Goal: Information Seeking & Learning: Learn about a topic

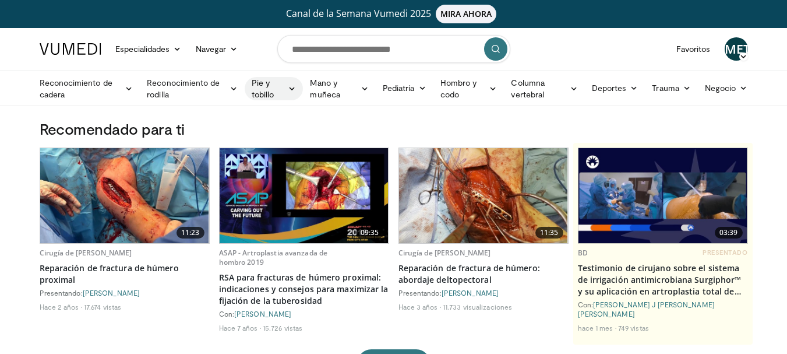
click at [269, 91] on font "Pie y tobillo" at bounding box center [263, 89] width 23 height 22
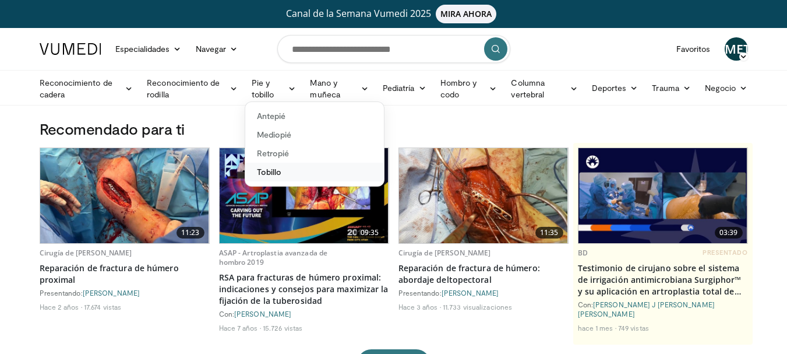
click at [274, 174] on font "Tobillo" at bounding box center [269, 172] width 25 height 10
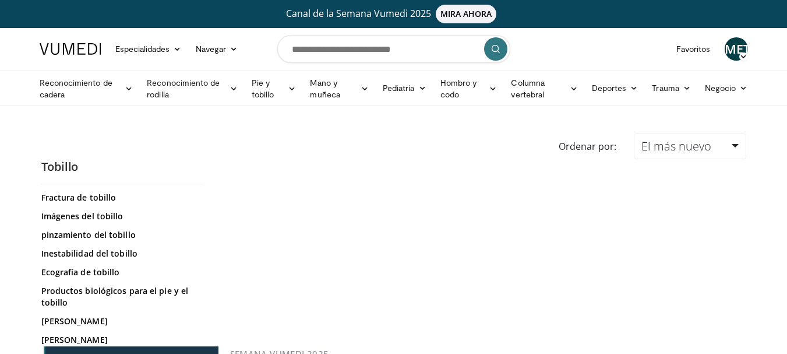
scroll to position [117, 0]
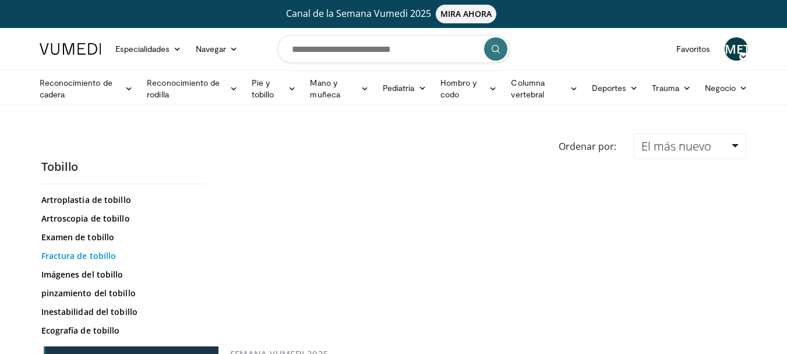
click at [100, 252] on font "Fractura de tobillo" at bounding box center [78, 255] width 75 height 11
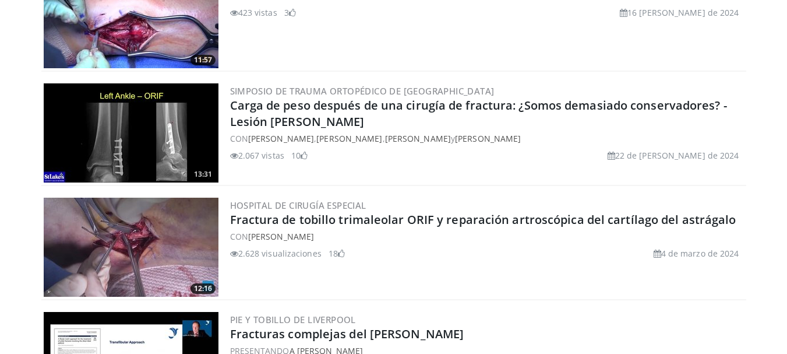
scroll to position [2564, 0]
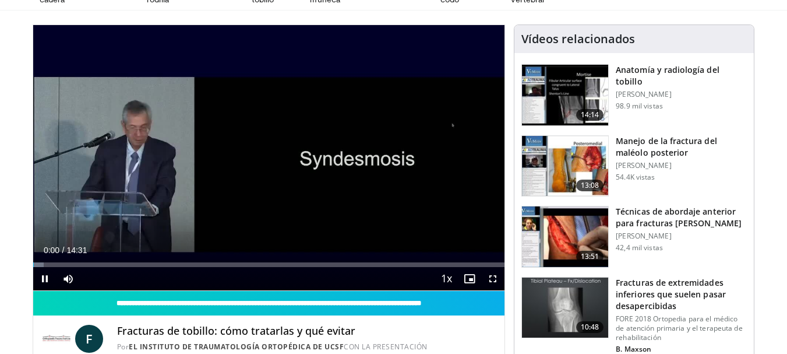
scroll to position [117, 0]
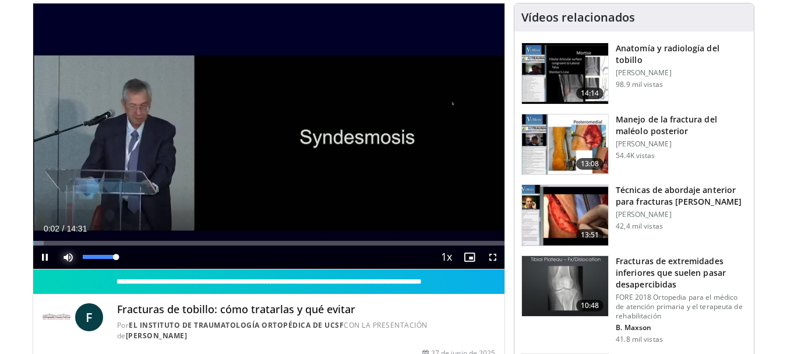
click at [66, 255] on span "Video Player" at bounding box center [68, 256] width 23 height 23
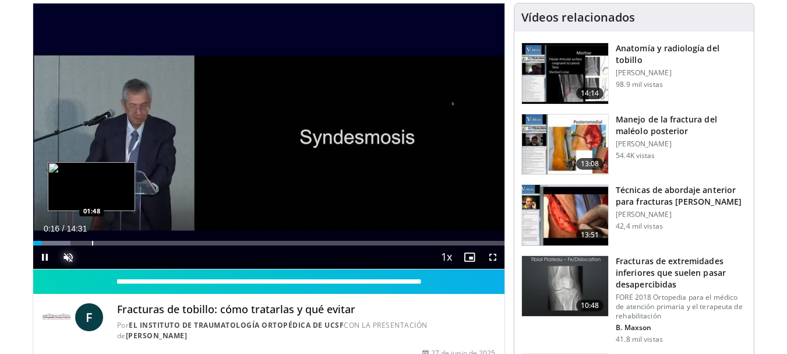
click at [92, 242] on div "Progress Bar" at bounding box center [92, 243] width 1 height 5
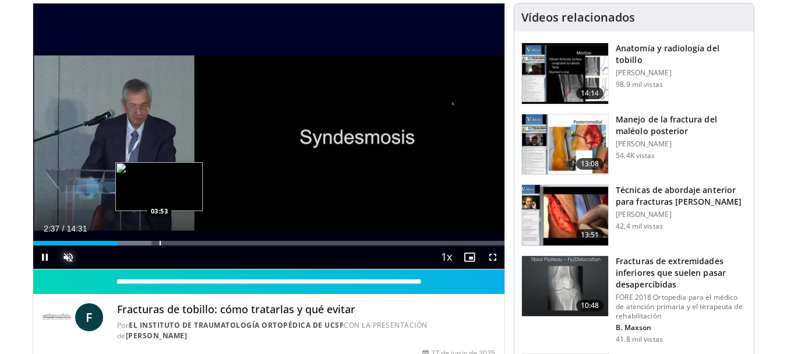
click at [160, 244] on div "Progress Bar" at bounding box center [160, 243] width 1 height 5
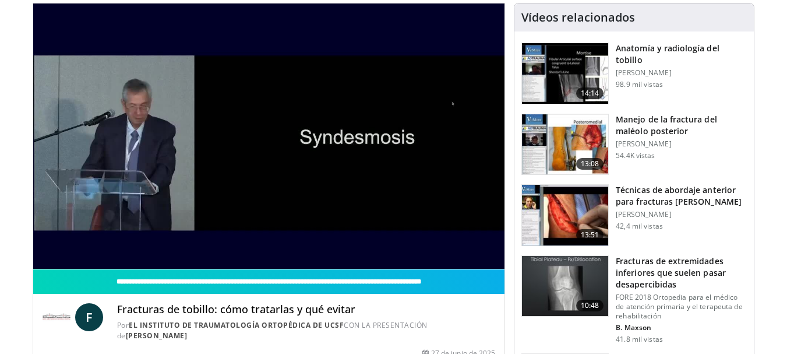
click at [215, 244] on video-js "**********" at bounding box center [269, 136] width 472 height 266
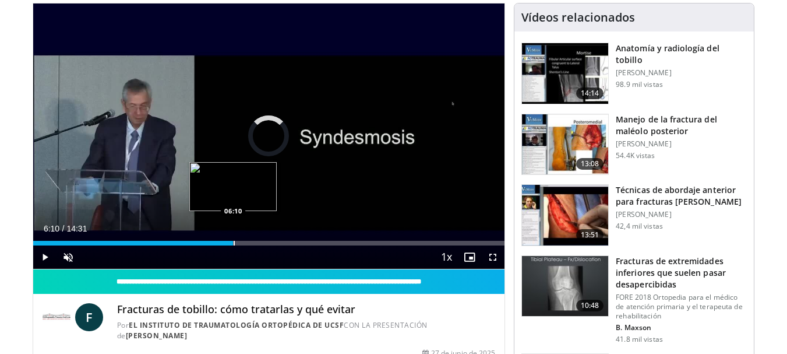
click at [234, 244] on div "Progress Bar" at bounding box center [234, 243] width 1 height 5
click at [262, 244] on div "Progress Bar" at bounding box center [262, 243] width 1 height 5
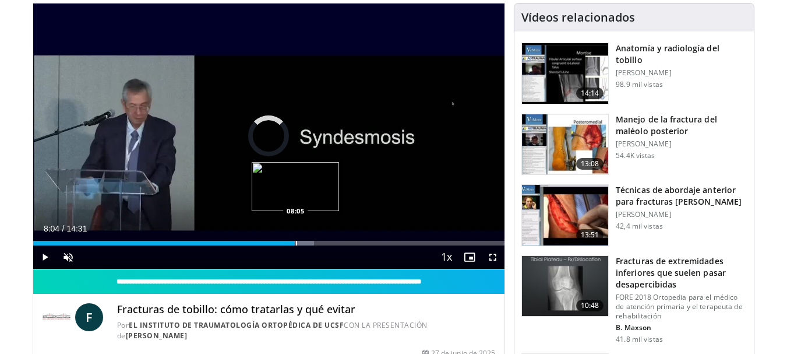
click at [296, 241] on div "Progress Bar" at bounding box center [296, 243] width 1 height 5
click at [320, 242] on div "Progress Bar" at bounding box center [320, 243] width 1 height 5
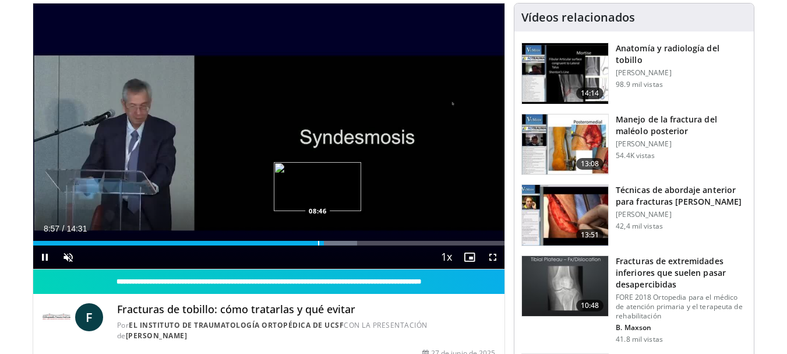
click at [318, 242] on div "Progress Bar" at bounding box center [318, 243] width 1 height 5
click at [323, 244] on div "Progress Bar" at bounding box center [323, 243] width 1 height 5
click at [314, 244] on div "Progress Bar" at bounding box center [314, 243] width 1 height 5
click at [301, 243] on div "Progress Bar" at bounding box center [301, 243] width 1 height 5
click at [305, 244] on div "08:31" at bounding box center [169, 243] width 272 height 5
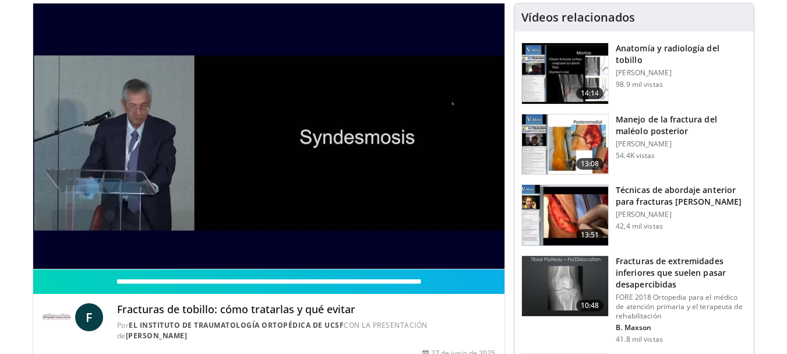
click at [299, 244] on video-js "**********" at bounding box center [269, 136] width 472 height 266
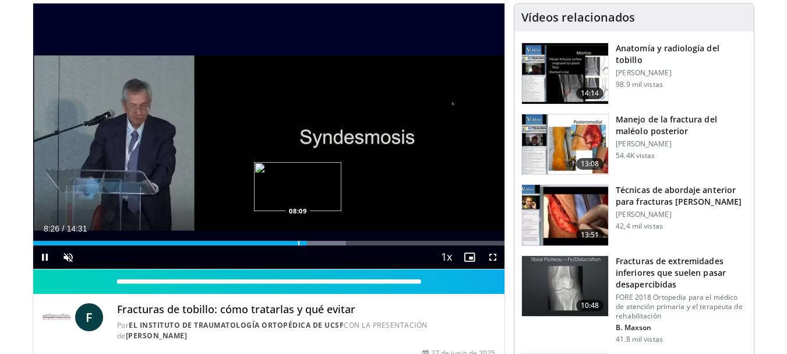
click at [298, 242] on div "Progress Bar" at bounding box center [298, 243] width 1 height 5
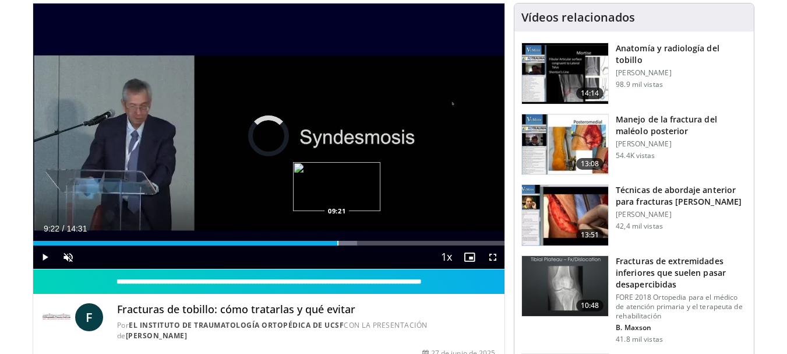
click at [337, 241] on div "Progress Bar" at bounding box center [337, 243] width 1 height 5
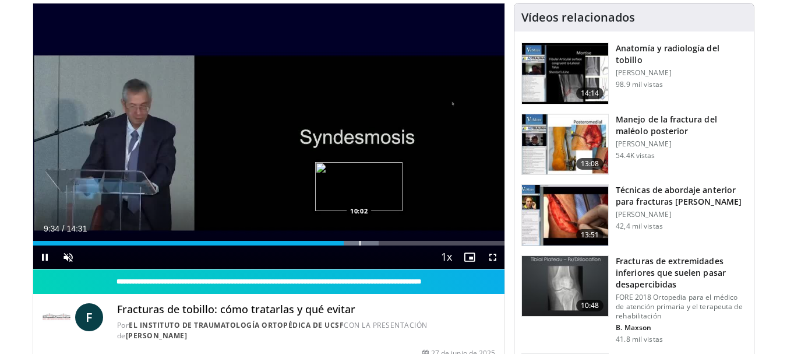
click at [360, 242] on div "Progress Bar" at bounding box center [360, 243] width 1 height 5
click at [381, 242] on div "Progress Bar" at bounding box center [381, 243] width 1 height 5
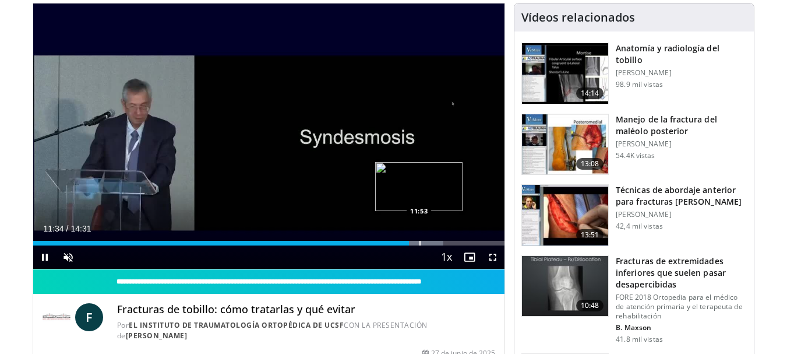
click at [420, 243] on div "Progress Bar" at bounding box center [420, 243] width 1 height 5
click at [436, 243] on div "Progress Bar" at bounding box center [436, 243] width 1 height 5
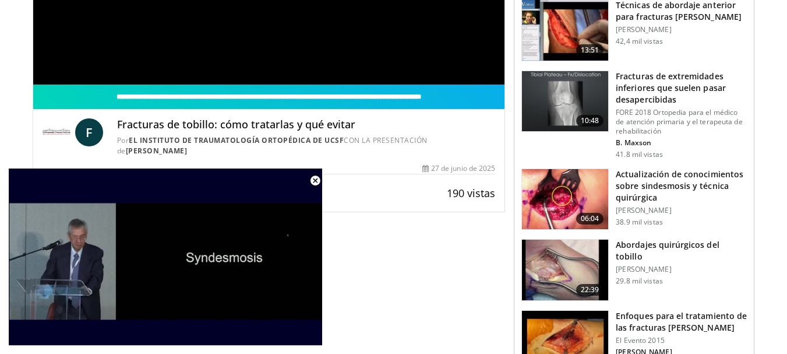
scroll to position [350, 0]
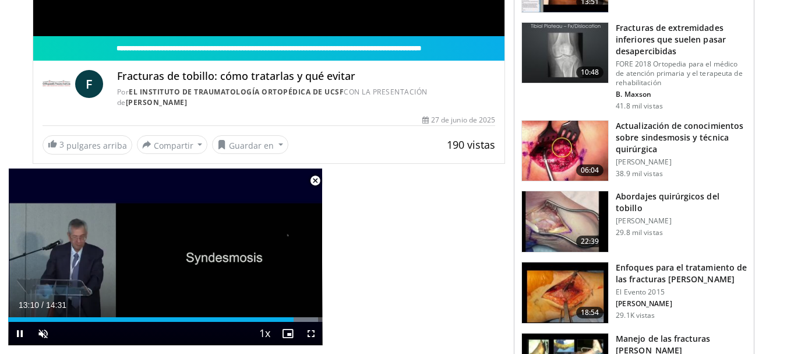
click at [318, 180] on span "Video Player" at bounding box center [315, 180] width 23 height 23
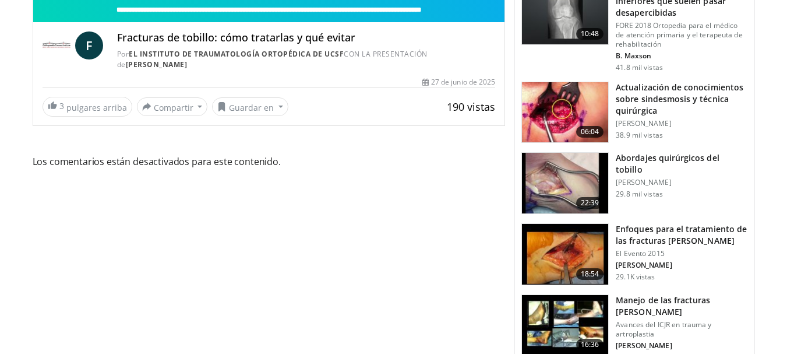
scroll to position [408, 0]
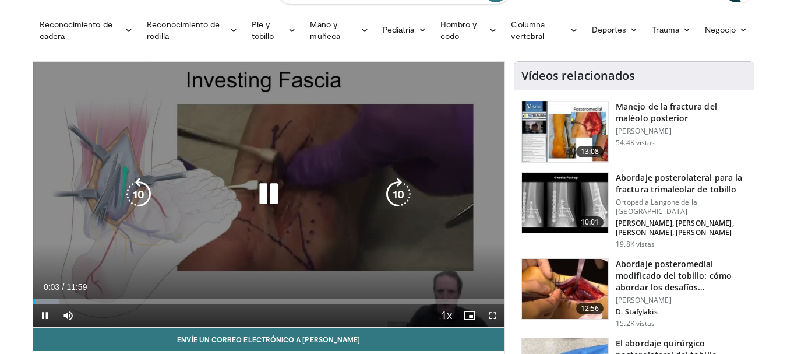
scroll to position [117, 0]
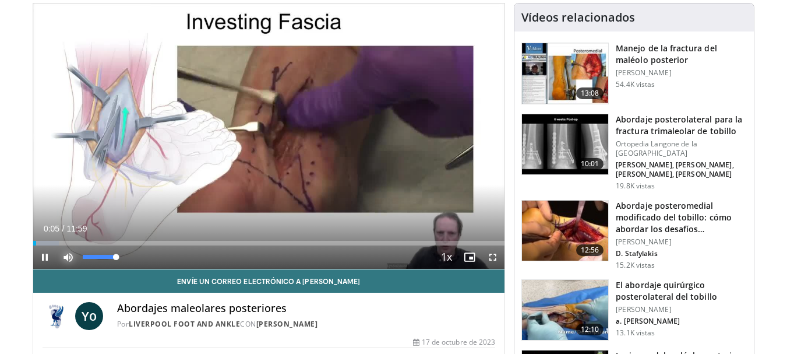
click at [71, 255] on span "Video Player" at bounding box center [68, 256] width 23 height 23
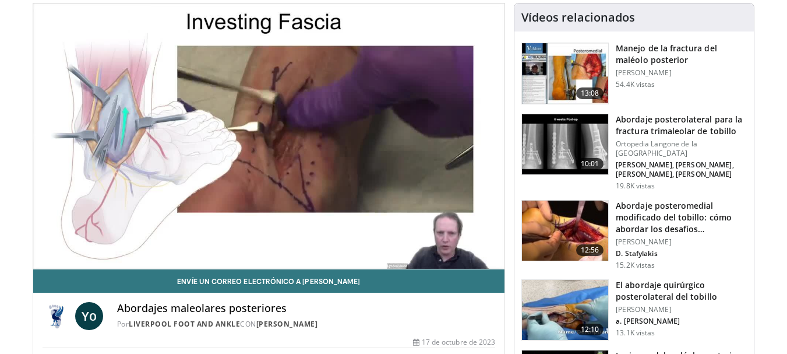
click at [168, 244] on video-js "**********" at bounding box center [269, 136] width 472 height 266
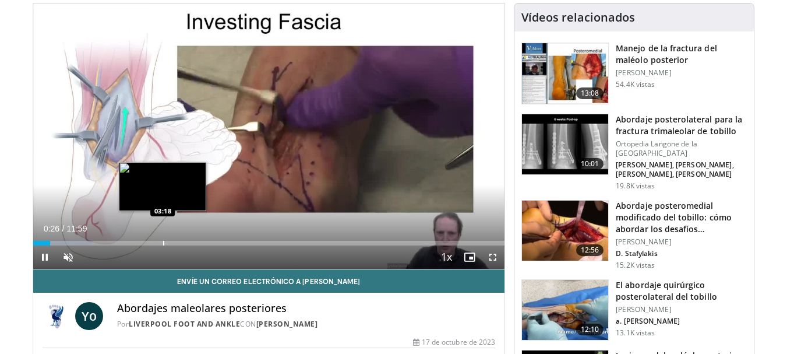
click at [163, 241] on div "Progress Bar" at bounding box center [163, 243] width 1 height 5
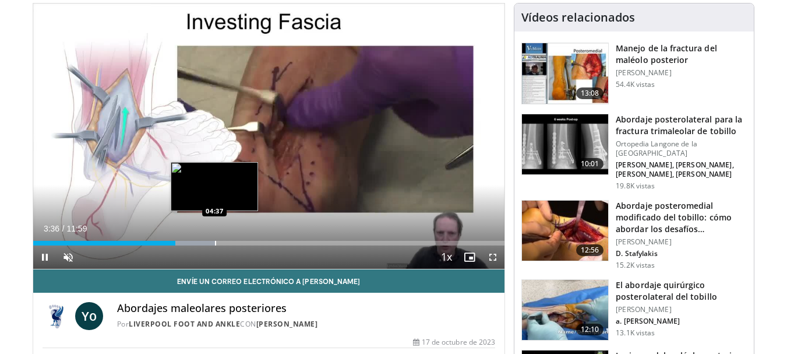
click at [214, 244] on div "10 seconds Tap to unmute" at bounding box center [269, 135] width 472 height 265
click at [212, 241] on div "Progress Bar" at bounding box center [212, 243] width 1 height 5
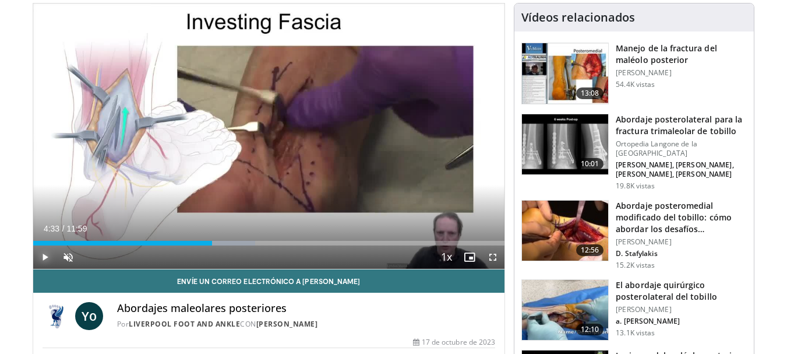
click at [44, 254] on span "Video Player" at bounding box center [44, 256] width 23 height 23
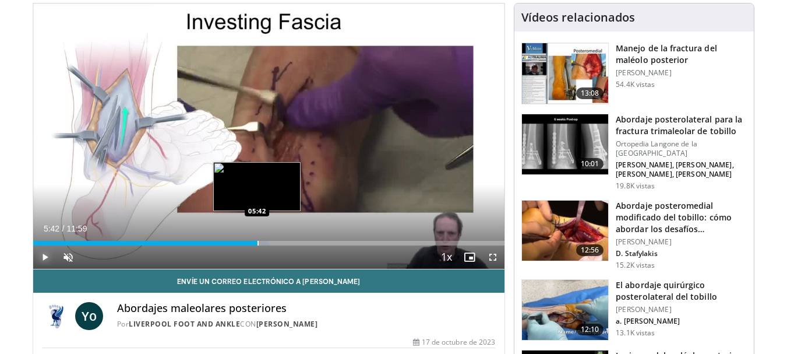
click at [258, 243] on div "Progress Bar" at bounding box center [258, 243] width 1 height 5
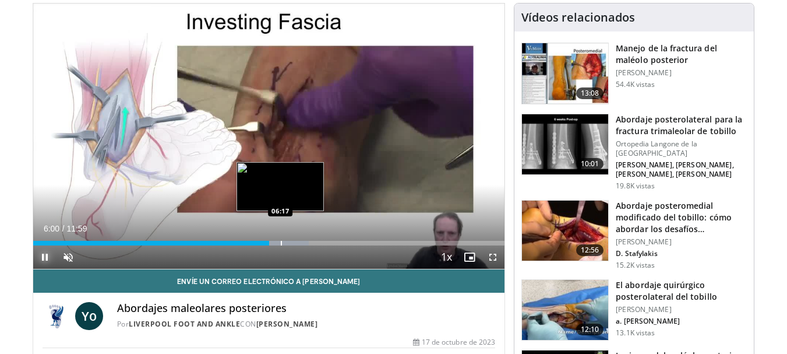
click at [281, 241] on div "Progress Bar" at bounding box center [281, 243] width 1 height 5
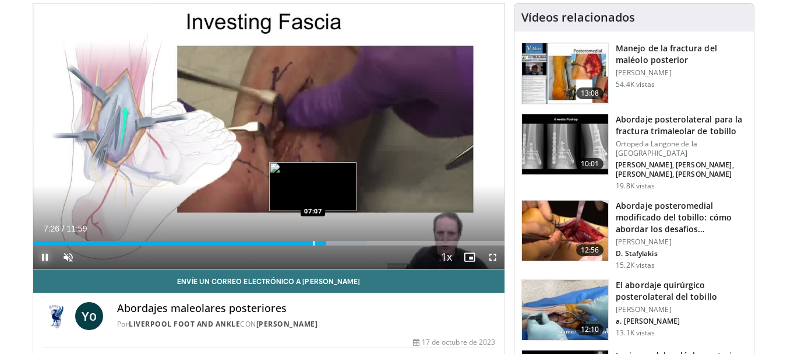
click at [314, 242] on div "Progress Bar" at bounding box center [314, 243] width 1 height 5
